Goal: Information Seeking & Learning: Learn about a topic

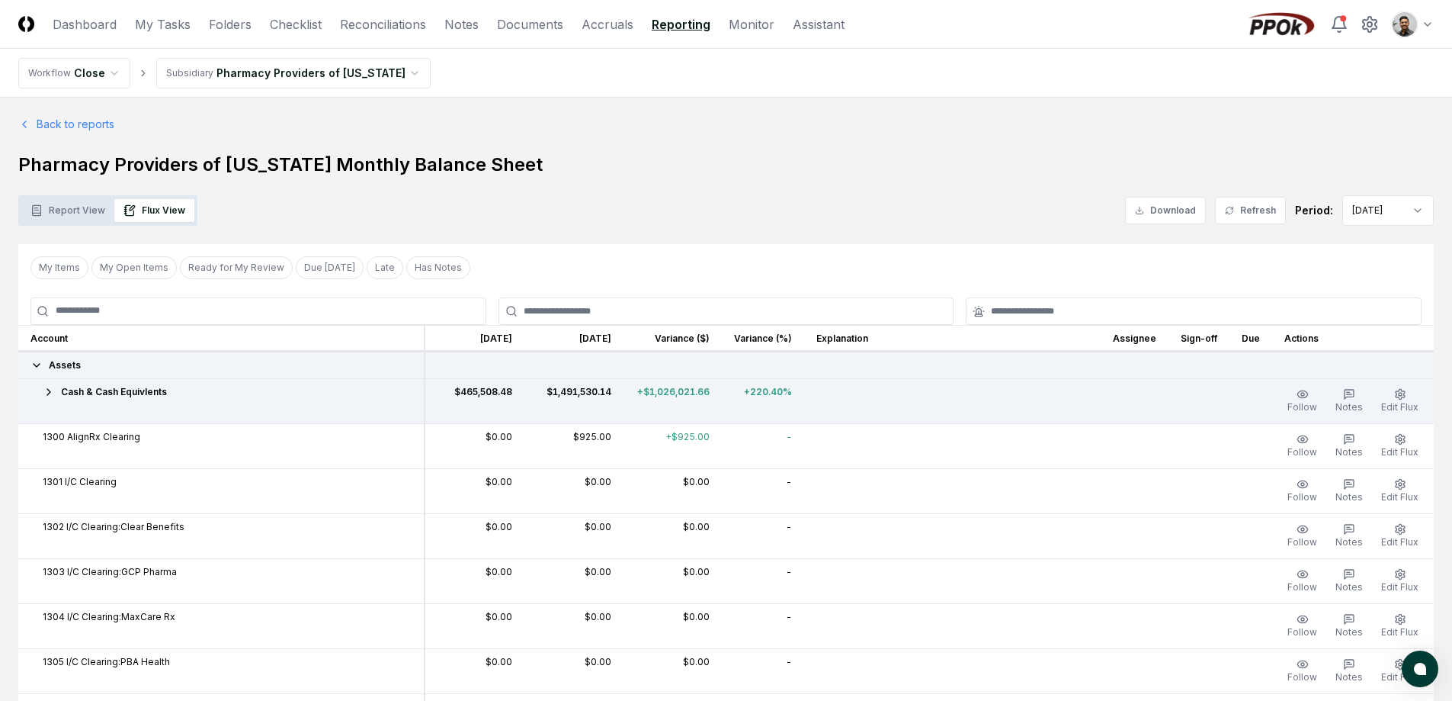
click at [175, 393] on div "Cash & Cash Equivlents" at bounding box center [220, 392] width 381 height 14
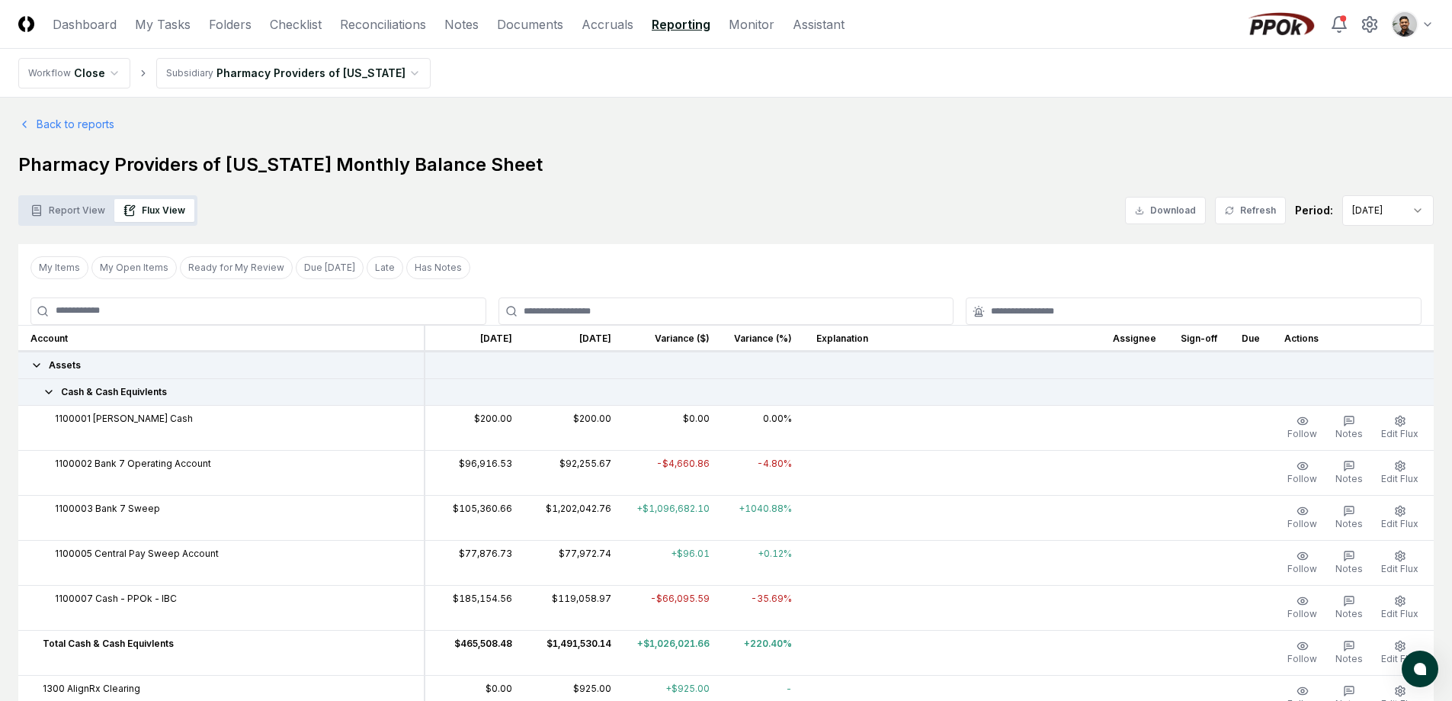
click at [175, 393] on div "Cash & Cash Equivlents" at bounding box center [220, 392] width 381 height 14
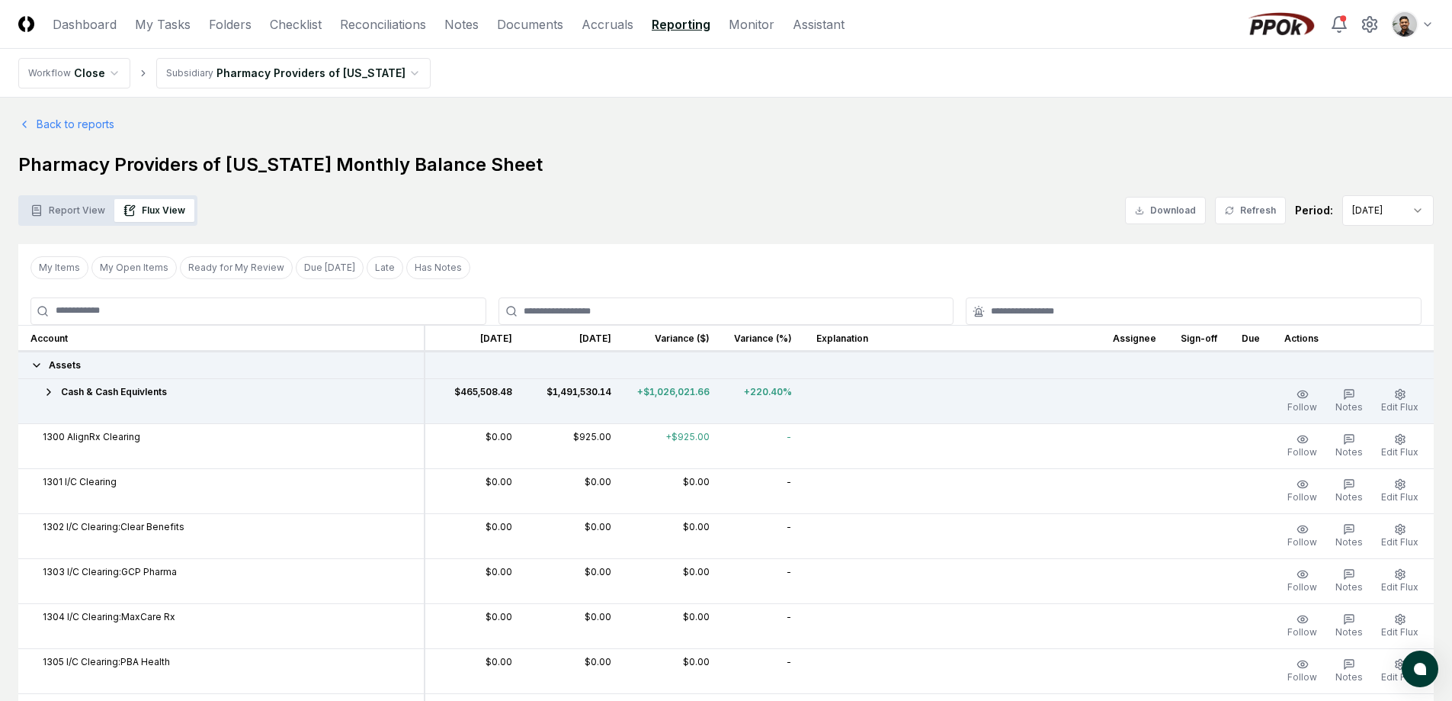
click at [117, 367] on div "Assets" at bounding box center [220, 365] width 381 height 14
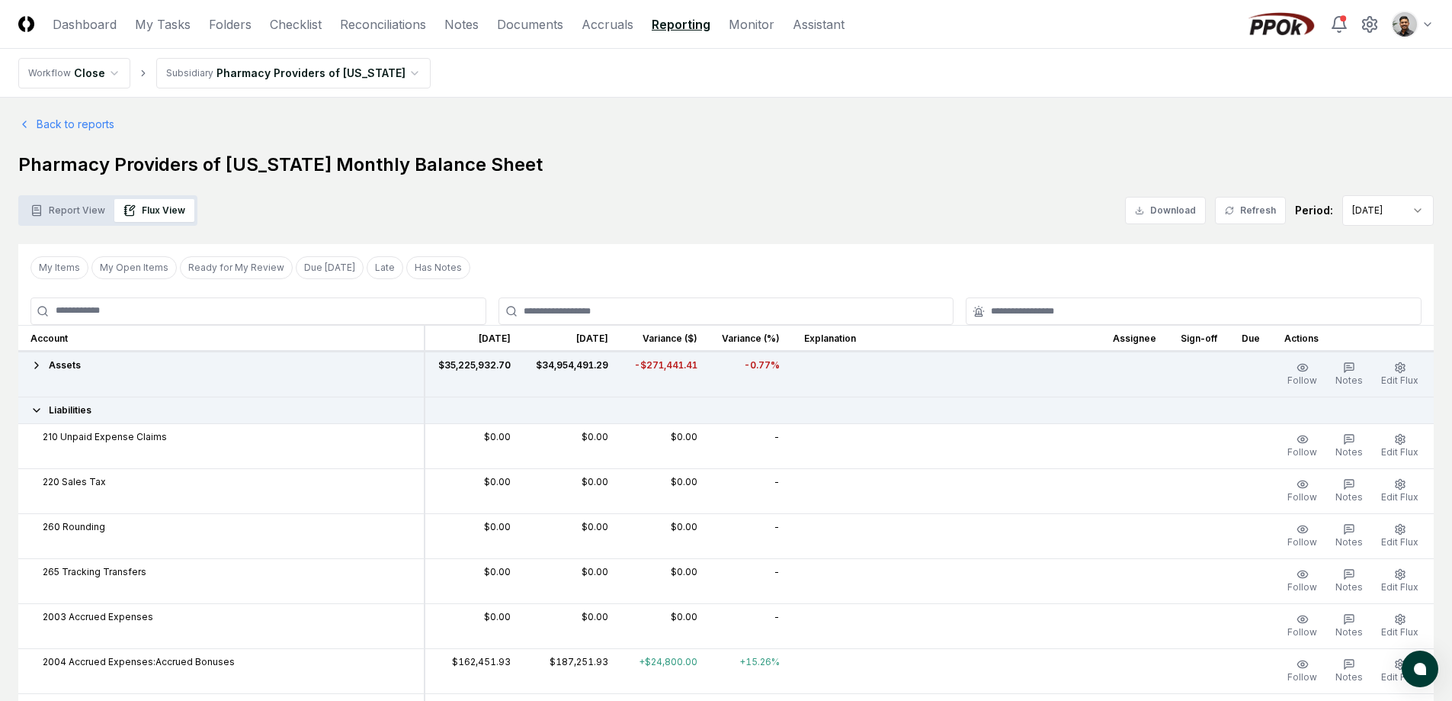
click at [111, 408] on div "Liabilities" at bounding box center [220, 410] width 381 height 14
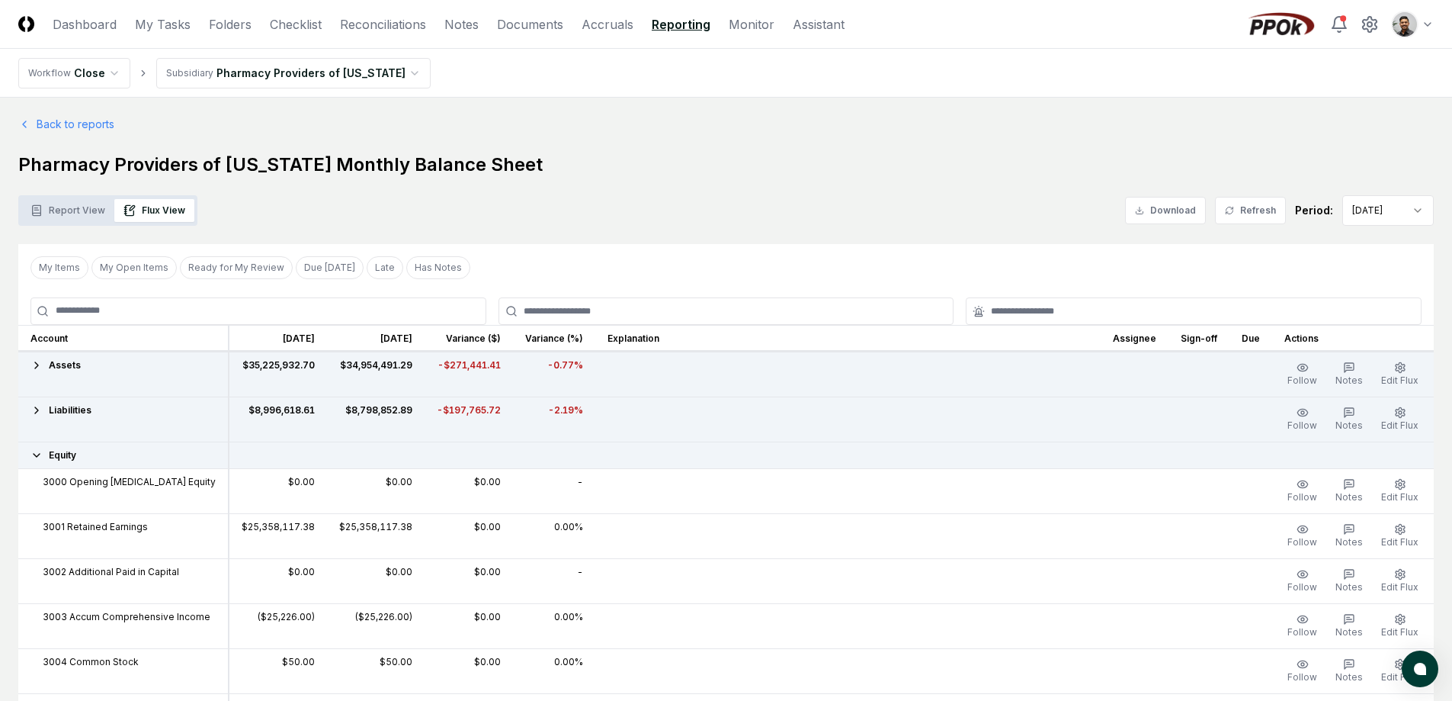
click at [99, 450] on div "Equity" at bounding box center [122, 455] width 185 height 14
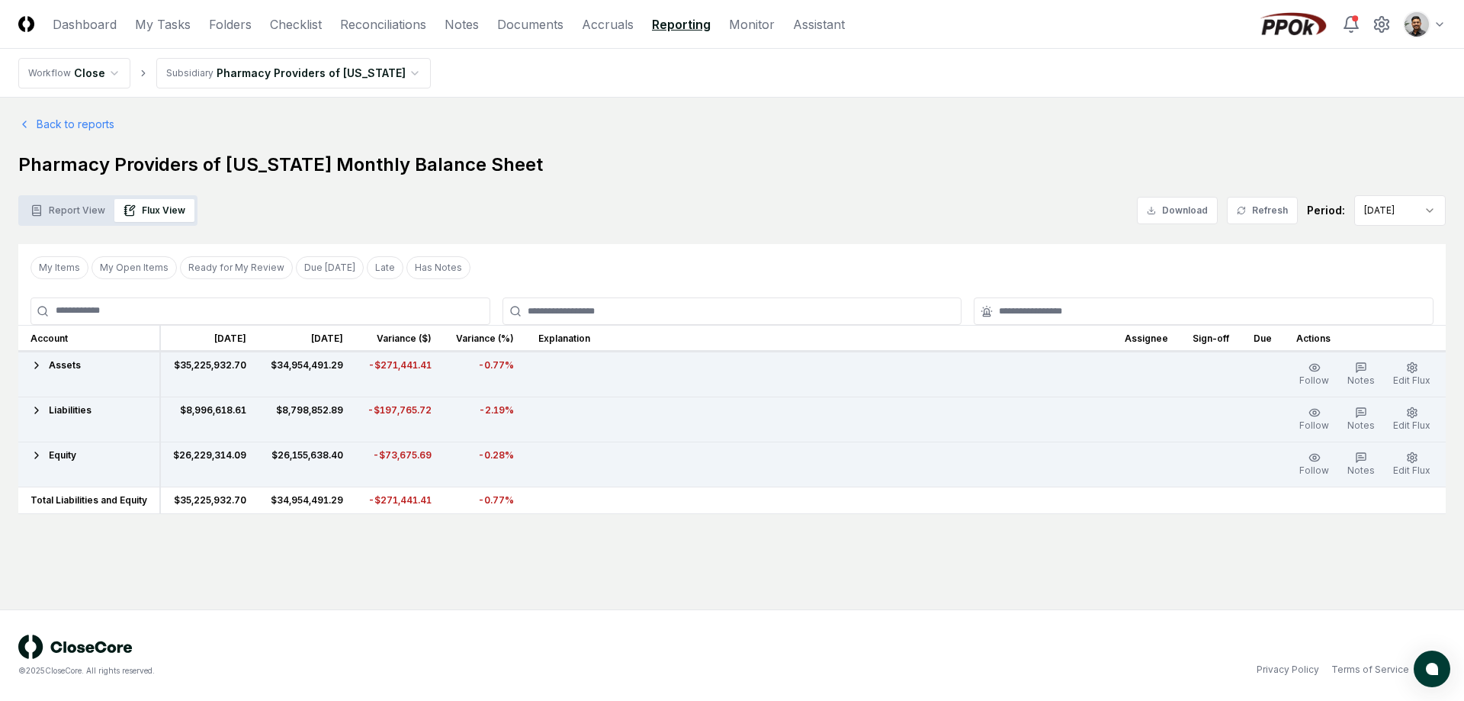
click at [95, 358] on div "Assets" at bounding box center [88, 365] width 117 height 14
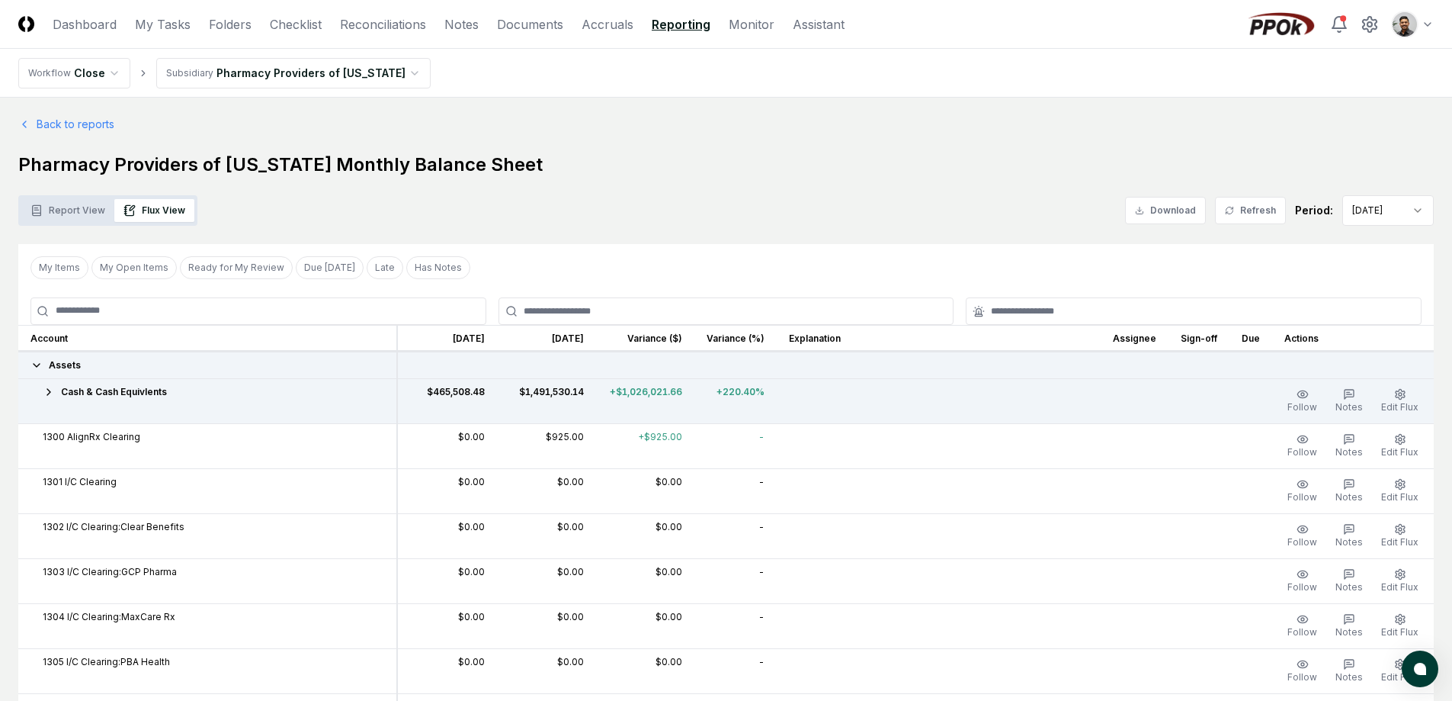
click at [144, 387] on span "Cash & Cash Equivlents" at bounding box center [114, 392] width 106 height 14
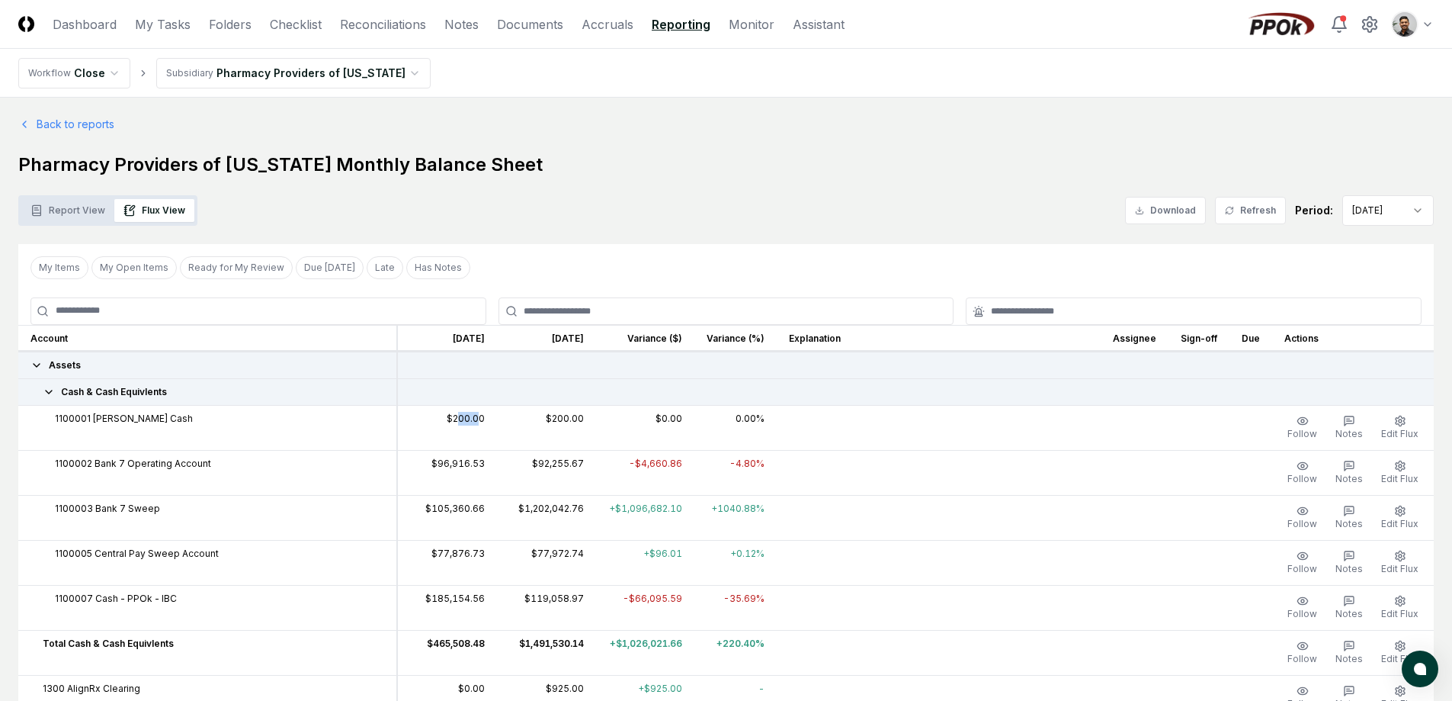
drag, startPoint x: 444, startPoint y: 421, endPoint x: 468, endPoint y: 420, distance: 23.6
click at [468, 420] on td "$200.00" at bounding box center [447, 427] width 100 height 45
drag, startPoint x: 441, startPoint y: 463, endPoint x: 422, endPoint y: 467, distance: 18.9
click at [422, 467] on td "$96,916.53" at bounding box center [447, 472] width 100 height 45
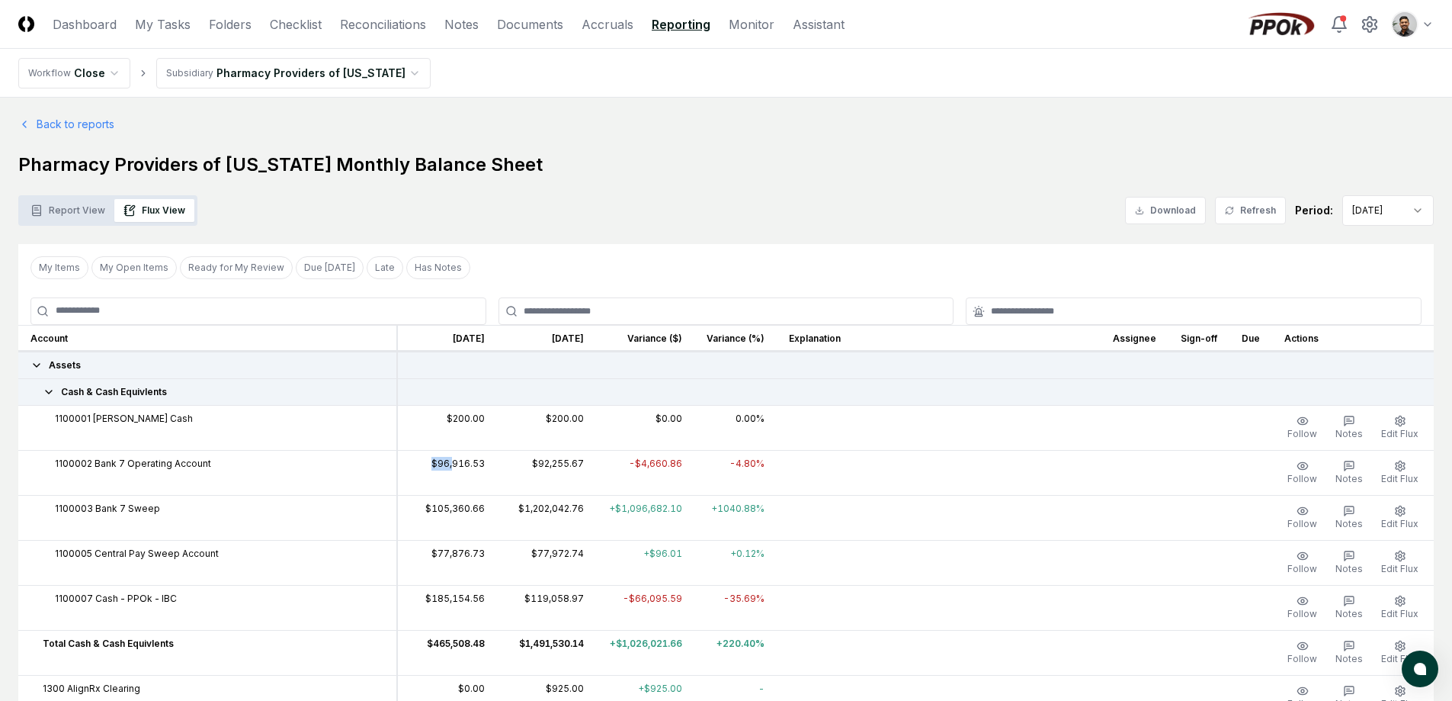
click at [422, 467] on td "$96,916.53" at bounding box center [447, 472] width 100 height 45
click at [117, 366] on div "Assets" at bounding box center [207, 365] width 354 height 14
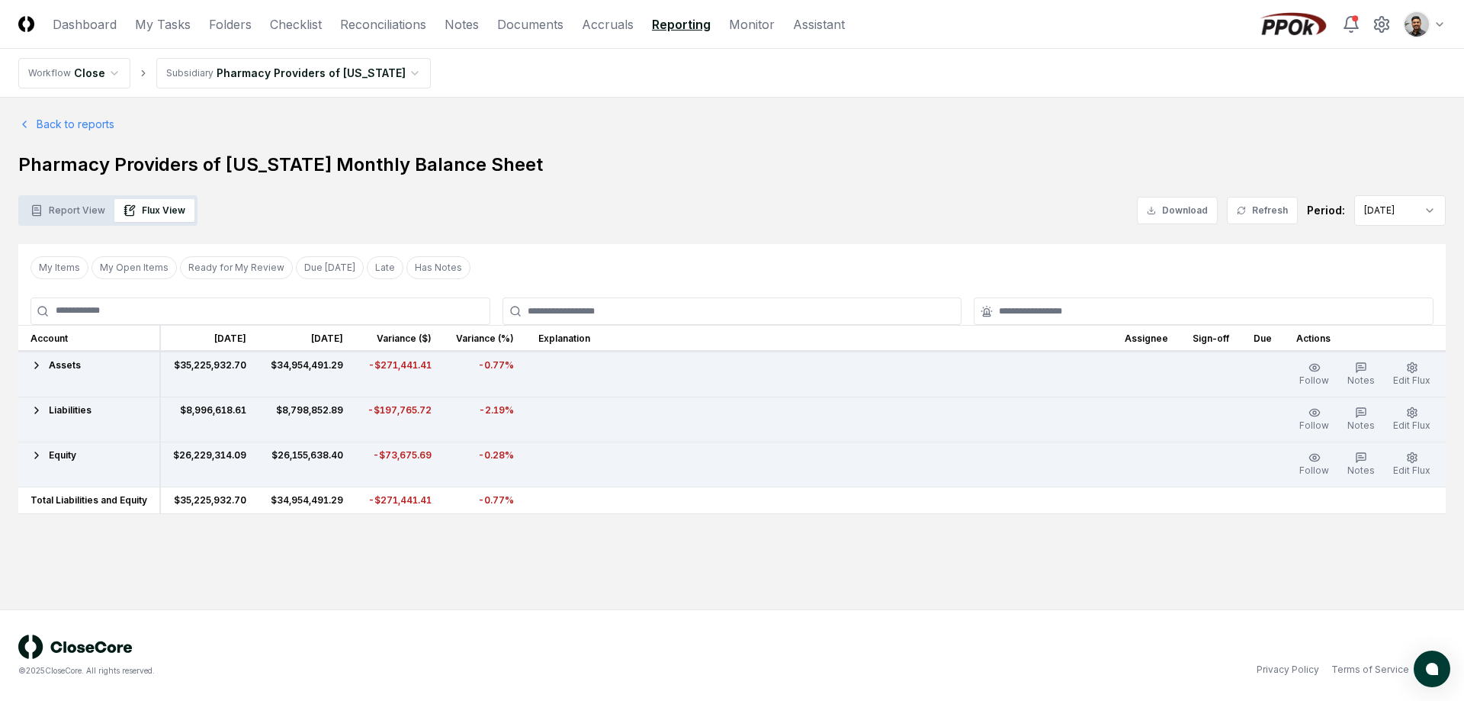
click at [89, 458] on div "Equity" at bounding box center [88, 455] width 117 height 14
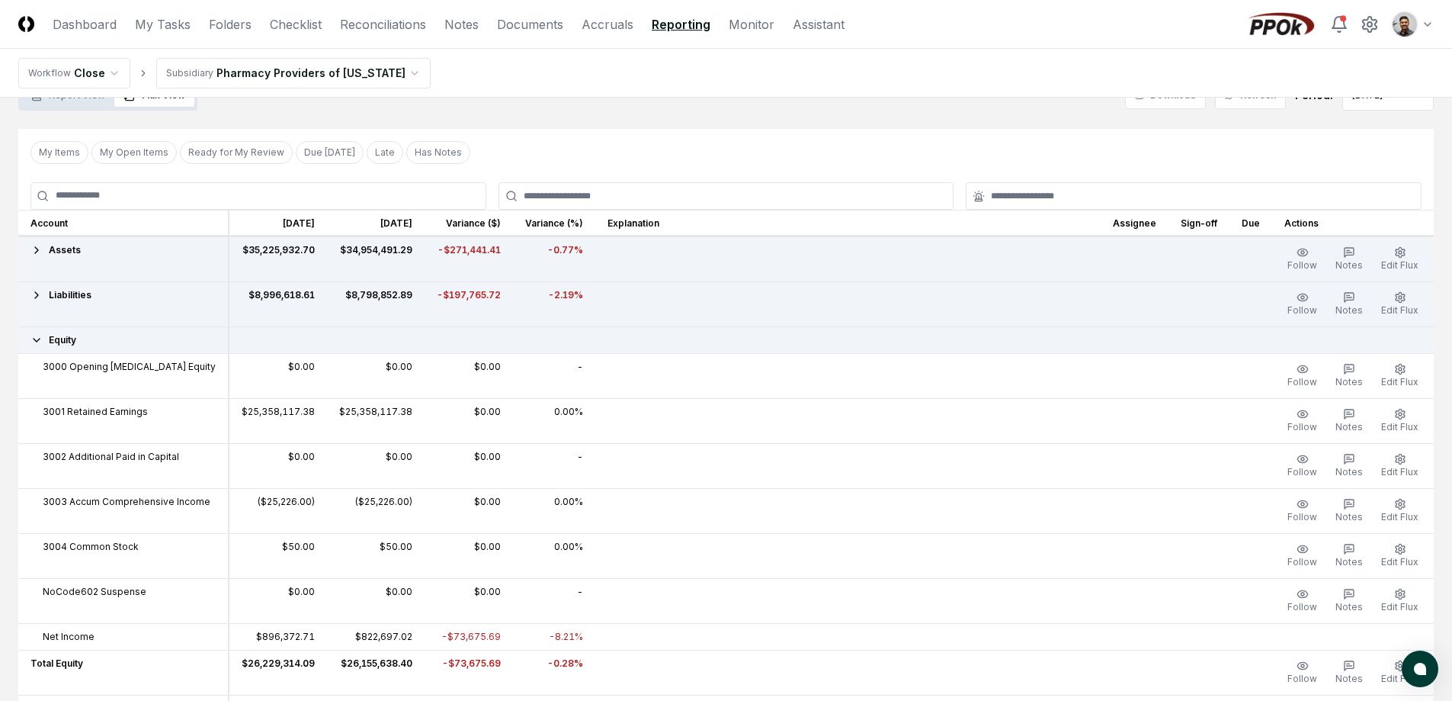
scroll to position [114, 0]
click at [74, 296] on span "Liabilities" at bounding box center [70, 297] width 43 height 14
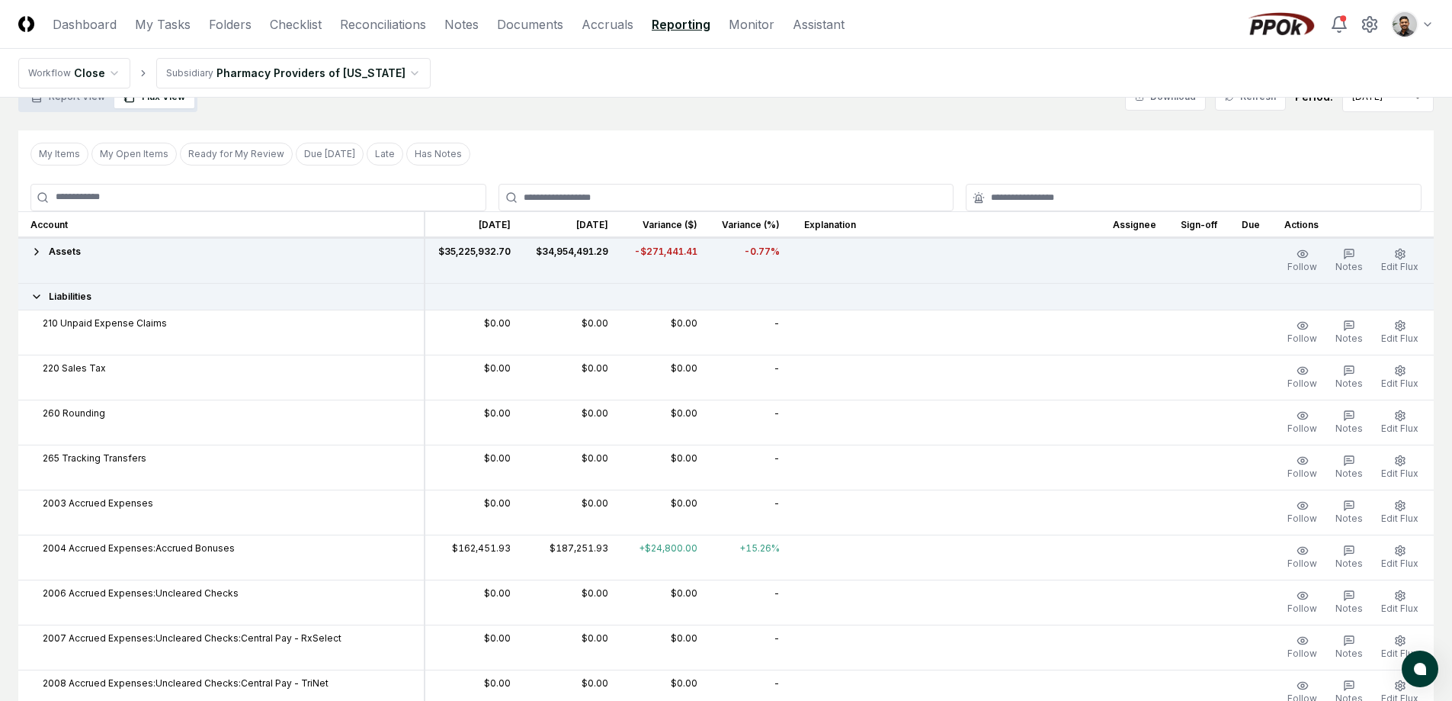
click at [74, 296] on span "Liabilities" at bounding box center [70, 297] width 43 height 14
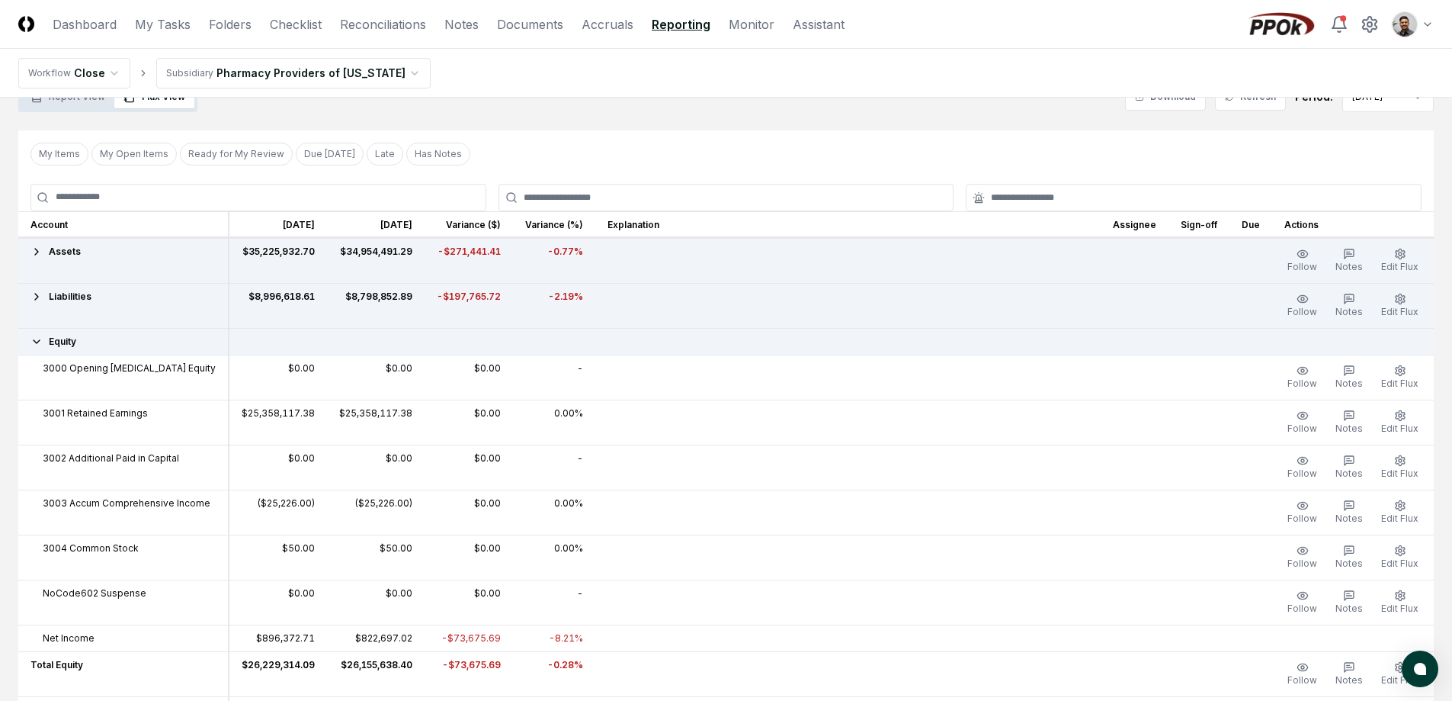
click at [81, 338] on div "Equity" at bounding box center [122, 342] width 185 height 14
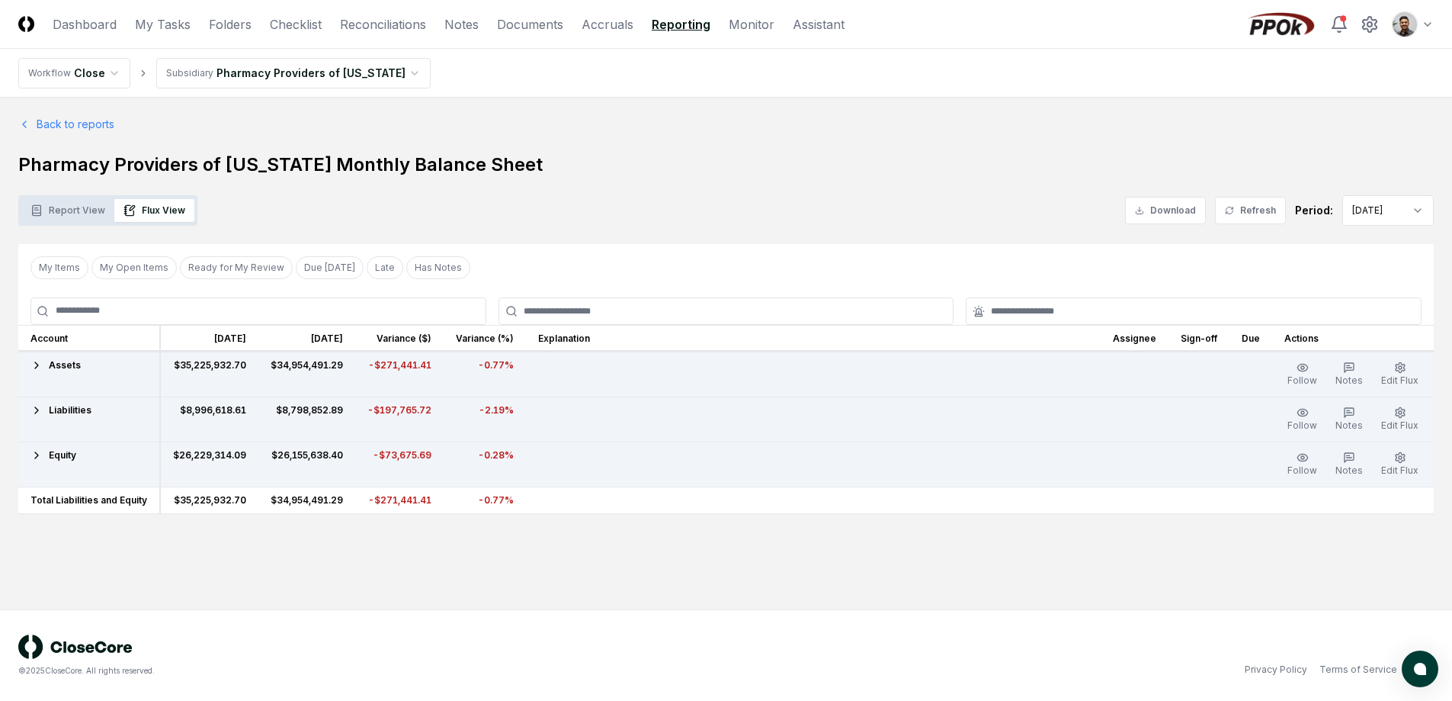
scroll to position [0, 0]
click at [82, 468] on td "Equity" at bounding box center [89, 463] width 142 height 45
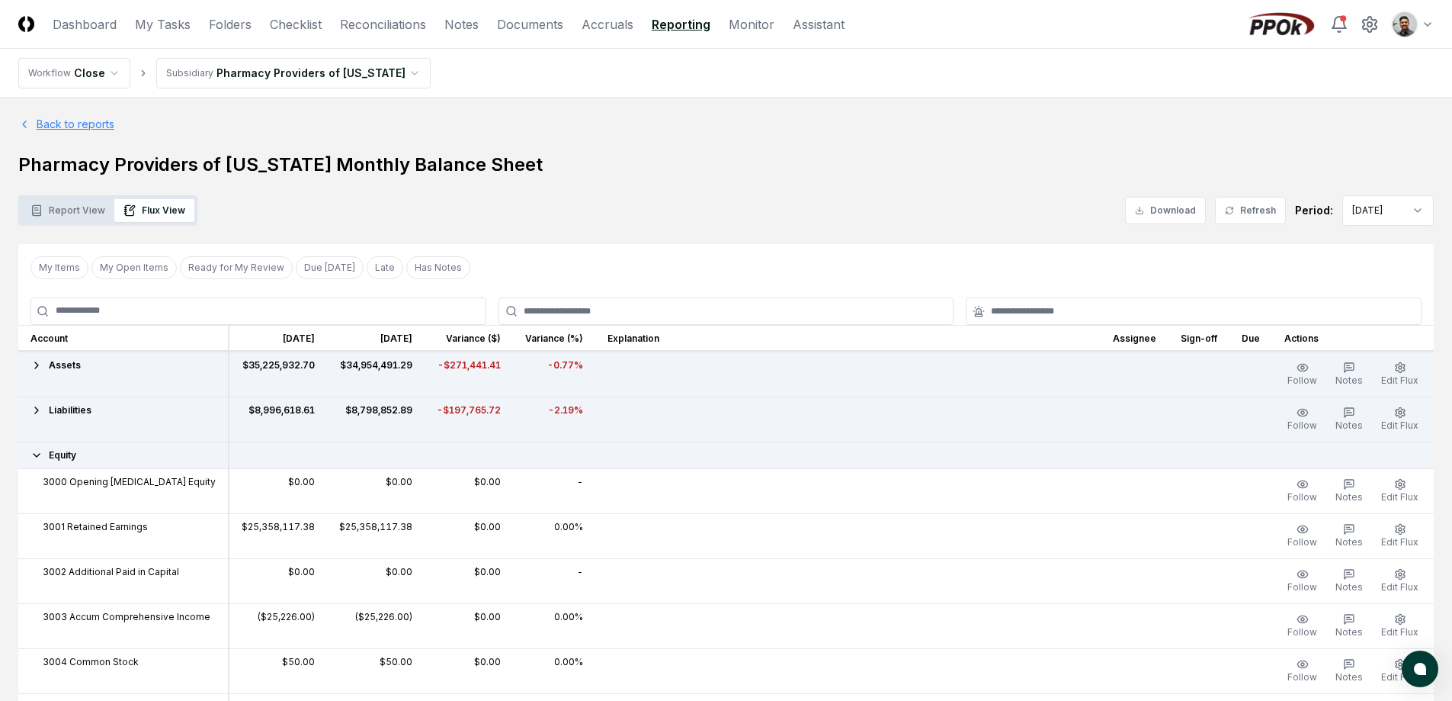
click at [107, 120] on link "Back to reports" at bounding box center [66, 124] width 96 height 16
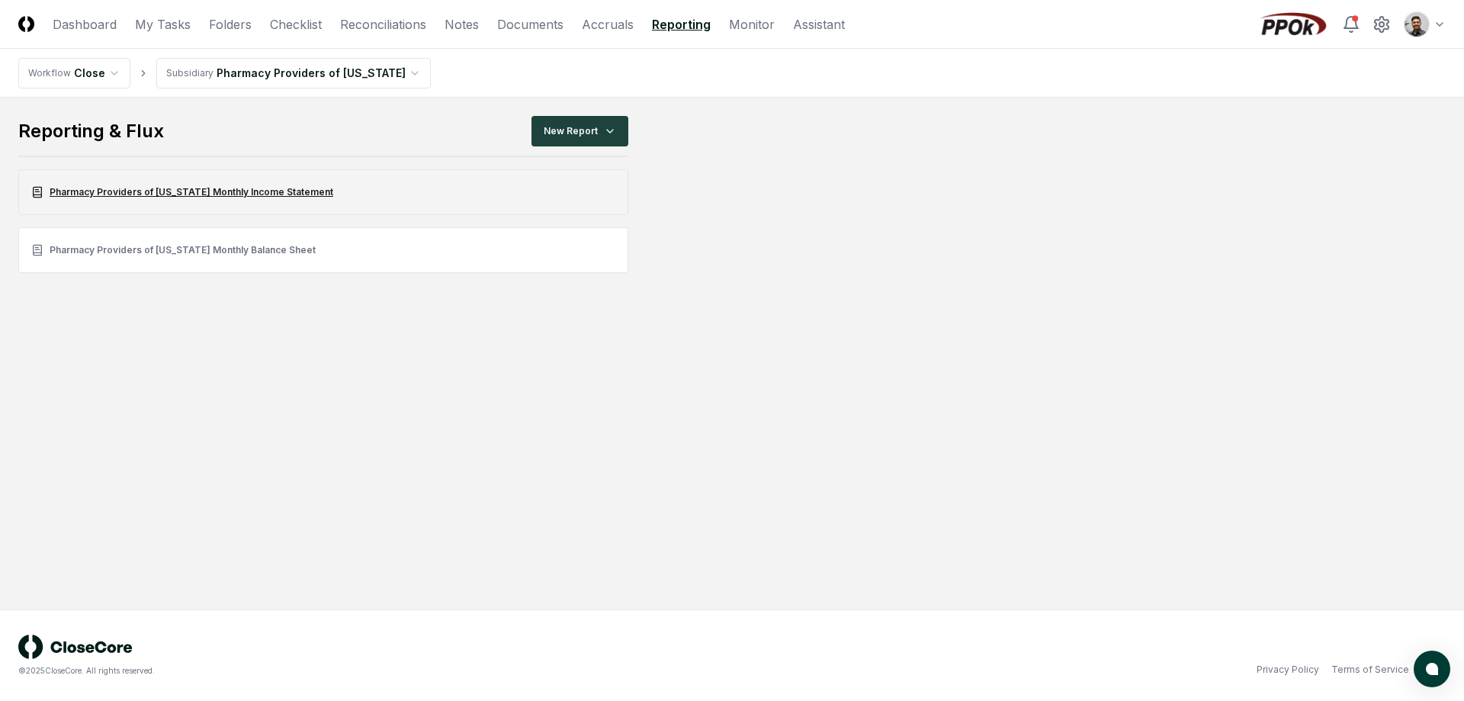
click at [174, 199] on link "Pharmacy Providers of [US_STATE] Monthly Income Statement" at bounding box center [323, 192] width 610 height 46
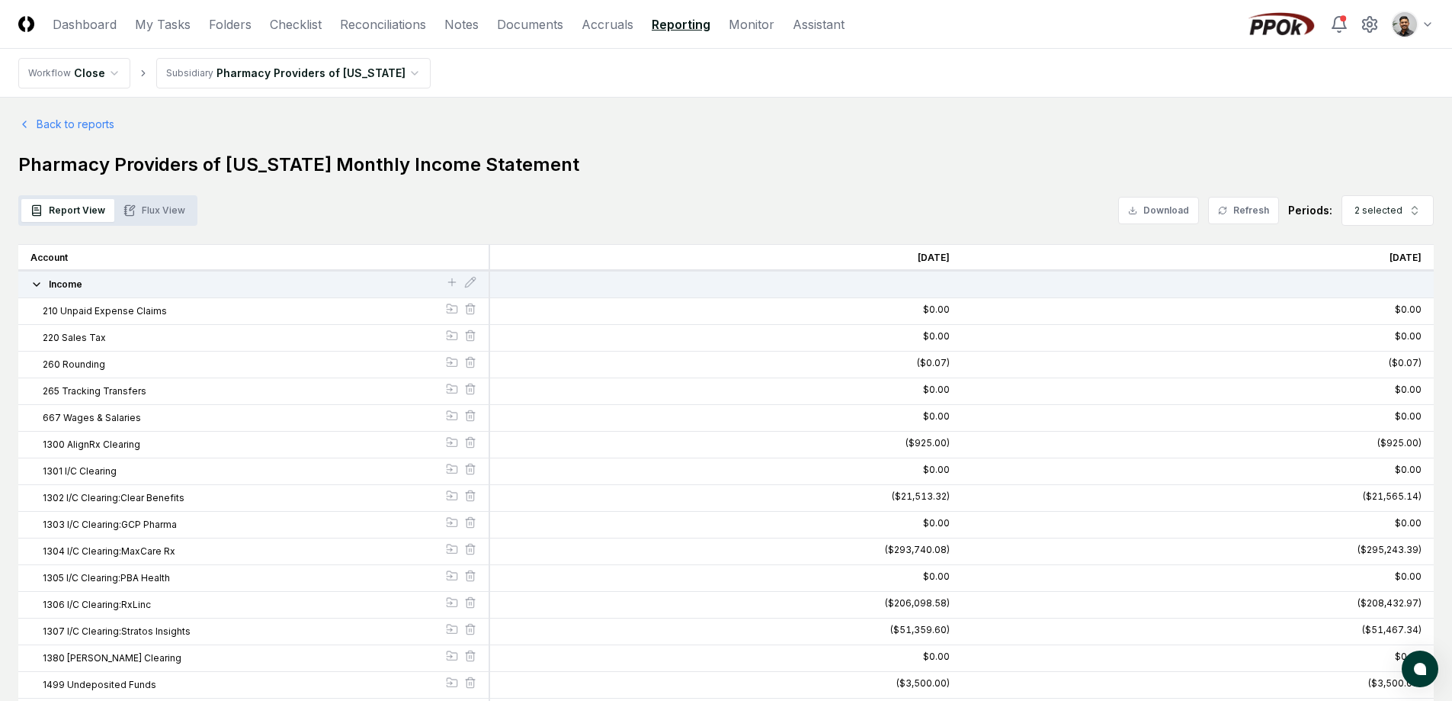
click at [88, 294] on div "Income" at bounding box center [254, 284] width 472 height 27
click at [88, 289] on button "Income" at bounding box center [237, 284] width 415 height 14
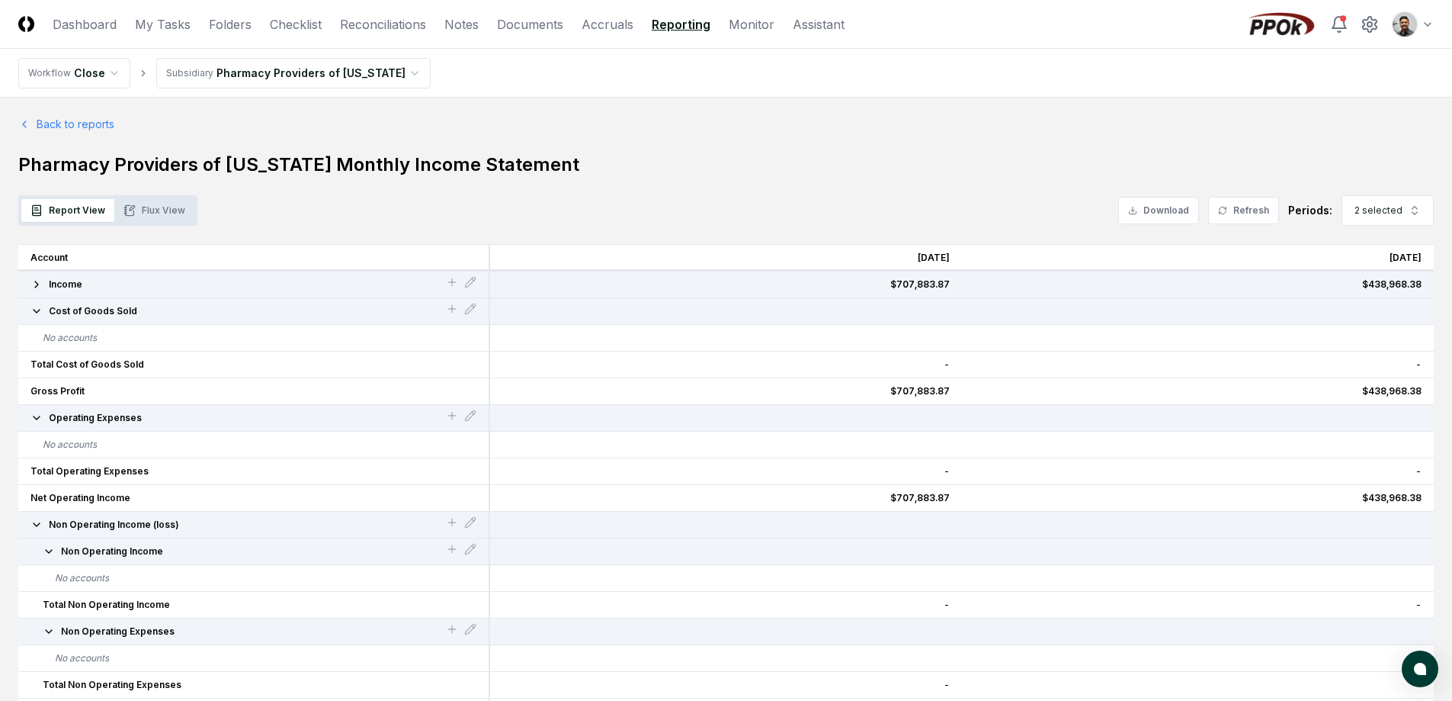
click at [88, 289] on button "Income" at bounding box center [237, 284] width 415 height 14
